Goal: Task Accomplishment & Management: Manage account settings

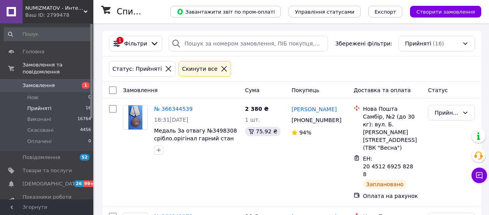
click at [32, 94] on span "Нові" at bounding box center [32, 97] width 11 height 7
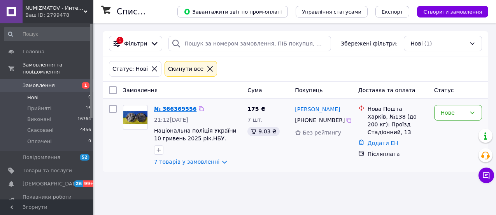
click at [169, 110] on link "№ 366369556" at bounding box center [175, 109] width 42 height 6
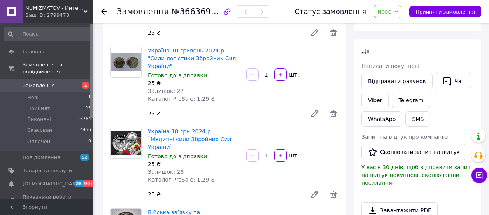
scroll to position [97, 0]
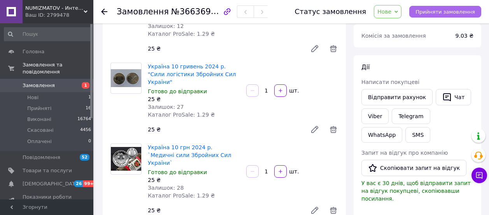
click at [454, 14] on span "Прийняти замовлення" at bounding box center [444, 12] width 59 height 6
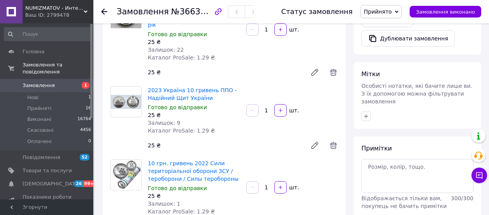
scroll to position [340, 0]
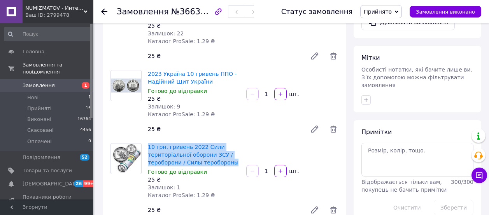
drag, startPoint x: 147, startPoint y: 121, endPoint x: 232, endPoint y: 138, distance: 86.5
click at [232, 142] on div "10 грн. гривень 2022 Сили територіальної оборони ЗСУ / тероборони / Силы теробо…" at bounding box center [194, 171] width 98 height 59
copy link "10 грн. гривень 2022 Сили територіальної оборони ЗСУ / тероборони / Силы теробо…"
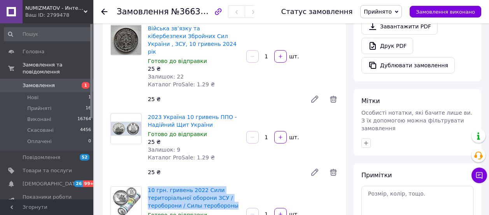
scroll to position [292, 0]
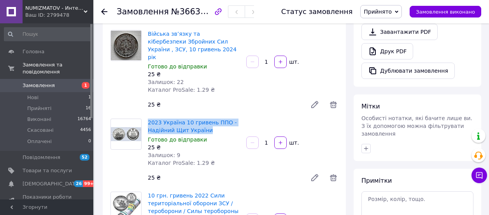
drag, startPoint x: 147, startPoint y: 98, endPoint x: 208, endPoint y: 107, distance: 62.1
click at [208, 117] on div "2023 Україна 10 гривень ППО - Надійний Щит України [PERSON_NAME] до відправки 2…" at bounding box center [194, 142] width 98 height 51
copy link "2023 Україна 10 гривень ППО - Надійний Щит України"
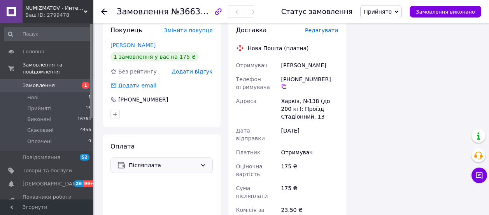
scroll to position [632, 0]
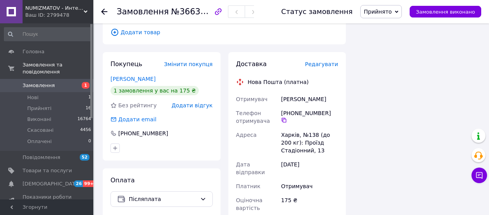
drag, startPoint x: 325, startPoint y: 89, endPoint x: 291, endPoint y: 91, distance: 34.7
click at [291, 109] on div "[PHONE_NUMBER]" at bounding box center [309, 116] width 57 height 14
copy div "0 95 766 90 91"
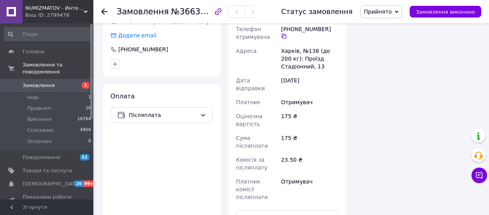
scroll to position [729, 0]
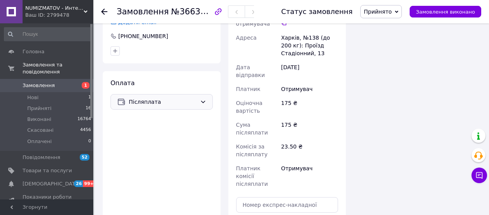
click at [203, 99] on icon at bounding box center [203, 102] width 6 height 6
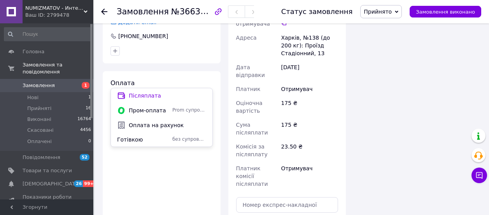
click at [156, 124] on span "Оплата на рахунок" at bounding box center [167, 125] width 77 height 8
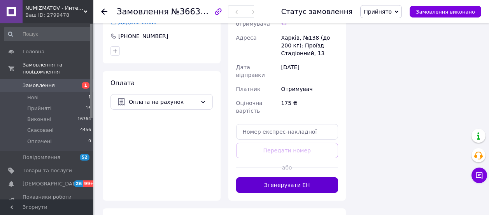
click at [274, 177] on button "Згенерувати ЕН" at bounding box center [287, 185] width 102 height 16
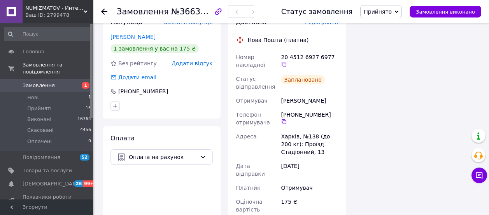
scroll to position [632, 0]
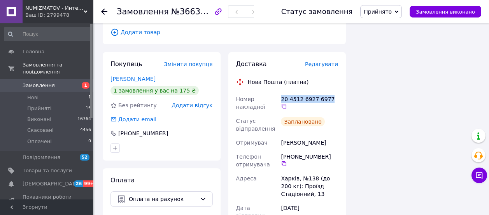
drag, startPoint x: 327, startPoint y: 73, endPoint x: 280, endPoint y: 78, distance: 46.5
click at [280, 92] on div "20 4512 6927 6977" at bounding box center [309, 103] width 60 height 22
copy div "20 4512 6927 6977"
click at [38, 105] on span "Прийняті" at bounding box center [39, 108] width 24 height 7
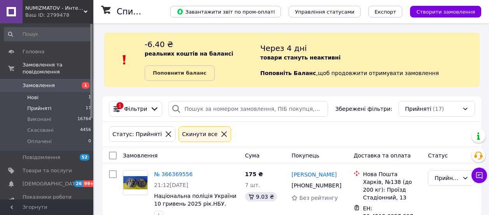
click at [36, 94] on span "Нові" at bounding box center [32, 97] width 11 height 7
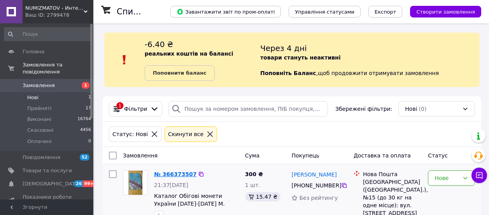
click at [175, 174] on link "№ 366373507" at bounding box center [175, 174] width 42 height 6
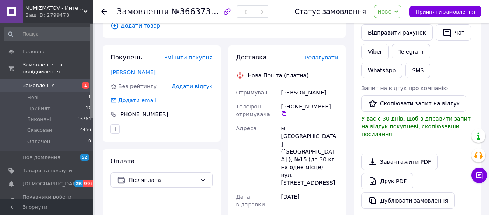
scroll to position [146, 0]
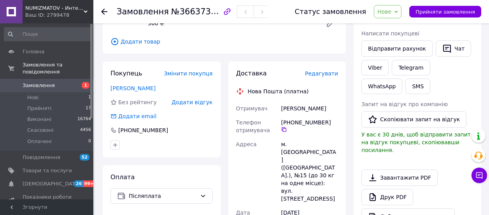
drag, startPoint x: 325, startPoint y: 104, endPoint x: 290, endPoint y: 107, distance: 35.2
click at [290, 119] on div "[PHONE_NUMBER]" at bounding box center [309, 126] width 57 height 14
copy div "0 66 044 41 83"
drag, startPoint x: 438, startPoint y: 12, endPoint x: 432, endPoint y: 11, distance: 6.2
click at [433, 11] on span "Прийняти замовлення" at bounding box center [444, 12] width 59 height 6
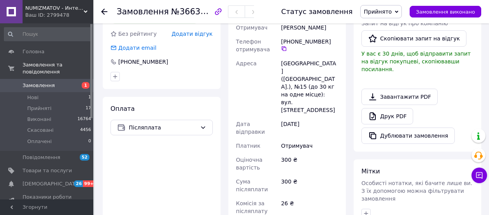
scroll to position [243, 0]
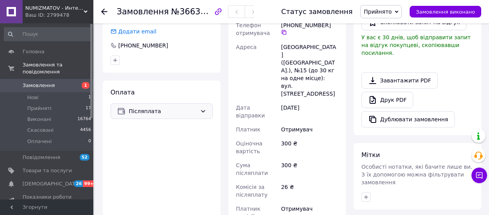
click at [204, 108] on icon at bounding box center [203, 111] width 6 height 6
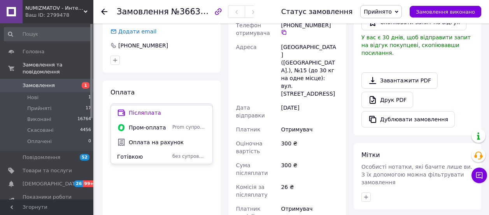
click at [156, 141] on span "Оплата на рахунок" at bounding box center [167, 142] width 77 height 8
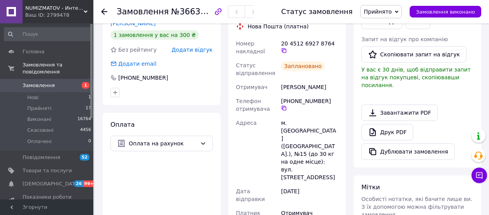
scroll to position [194, 0]
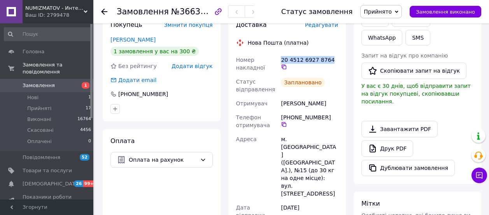
drag, startPoint x: 327, startPoint y: 45, endPoint x: 280, endPoint y: 42, distance: 47.5
click at [280, 53] on div "20 4512 6927 8764" at bounding box center [309, 64] width 60 height 22
copy div "20 4512 6927 8764"
click at [36, 105] on span "Прийняті" at bounding box center [39, 108] width 24 height 7
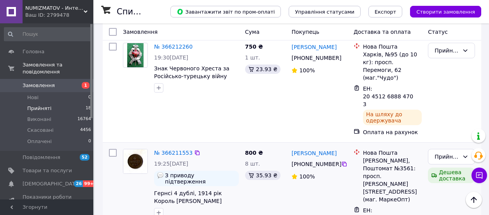
scroll to position [648, 0]
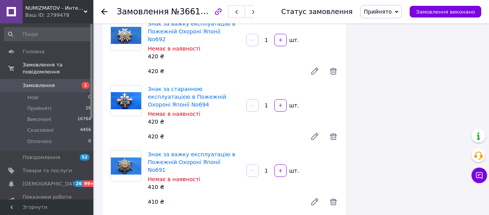
scroll to position [1020, 0]
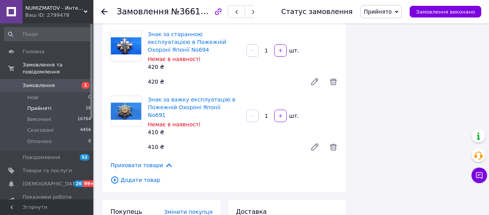
click at [33, 105] on span "Прийняті" at bounding box center [39, 108] width 24 height 7
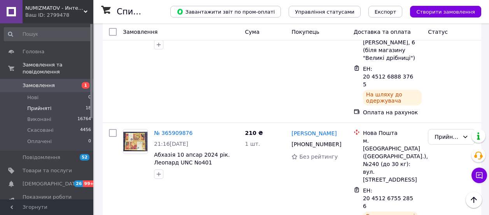
scroll to position [1572, 0]
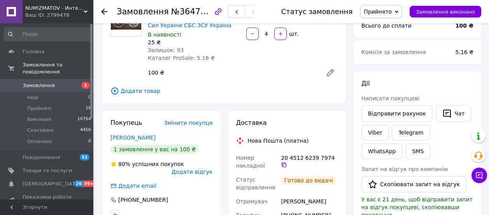
scroll to position [97, 0]
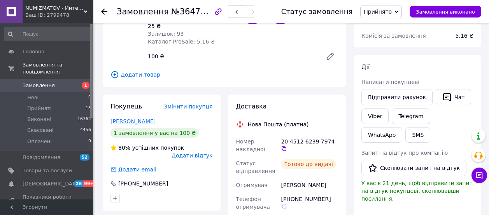
click at [133, 121] on link "[PERSON_NAME]" at bounding box center [132, 121] width 45 height 6
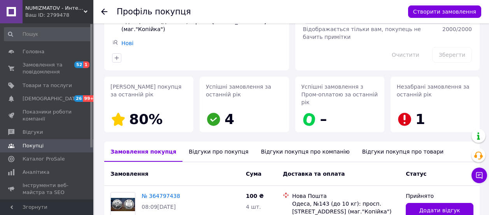
scroll to position [36, 0]
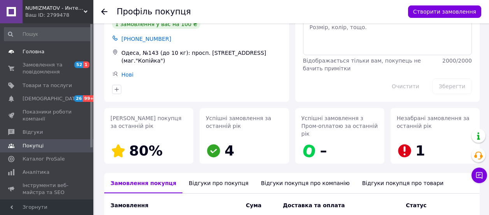
click at [30, 53] on span "Головна" at bounding box center [34, 51] width 22 height 7
